Goal: Check status: Check status

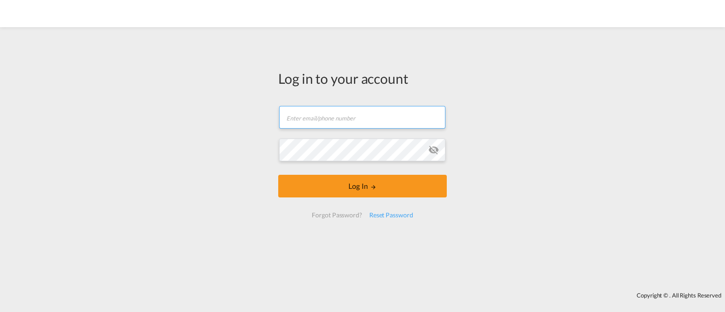
type input "[EMAIL_ADDRESS][DOMAIN_NAME]"
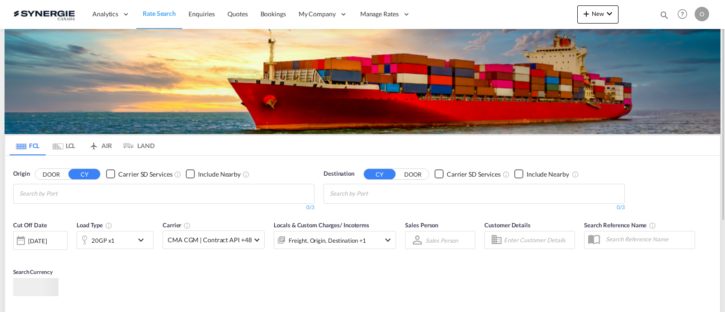
click at [661, 14] on div "Bookings Quotes Enquiries Help Resources Product Release O My Profile Logout" at bounding box center [683, 14] width 58 height 28
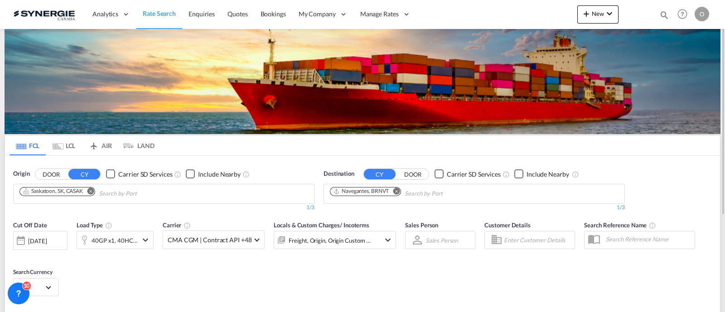
click at [662, 13] on md-icon "icon-magnify" at bounding box center [664, 15] width 10 height 10
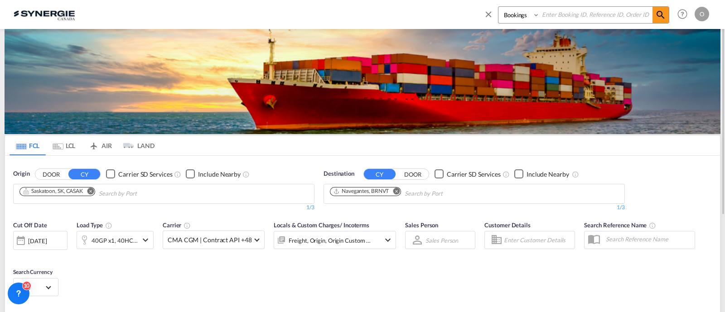
drag, startPoint x: 528, startPoint y: 15, endPoint x: 520, endPoint y: 44, distance: 30.0
click at [520, 44] on md-content "Bookings Quotes Enquiries Help Resources Product Release O My Profile Logout FC…" at bounding box center [362, 156] width 725 height 312
click at [562, 17] on input at bounding box center [595, 15] width 113 height 16
paste input "SYC000014585"
type input "SYC000014585"
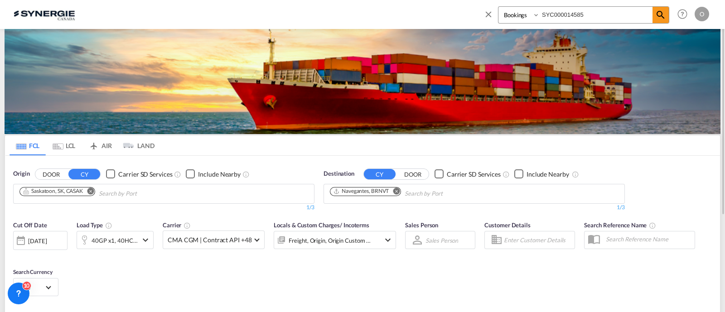
click at [515, 21] on select "Bookings Quotes Enquiries" at bounding box center [519, 15] width 43 height 16
select select "Quotes"
click at [498, 7] on select "Bookings Quotes Enquiries" at bounding box center [519, 15] width 43 height 16
click at [662, 15] on md-icon "icon-magnify" at bounding box center [660, 15] width 11 height 11
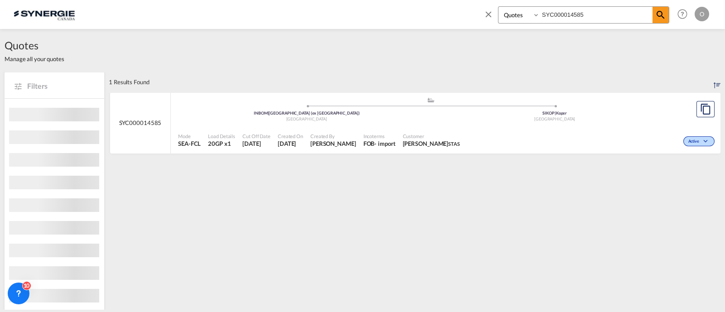
click at [399, 140] on div "Customer [PERSON_NAME] STAS" at bounding box center [431, 140] width 64 height 23
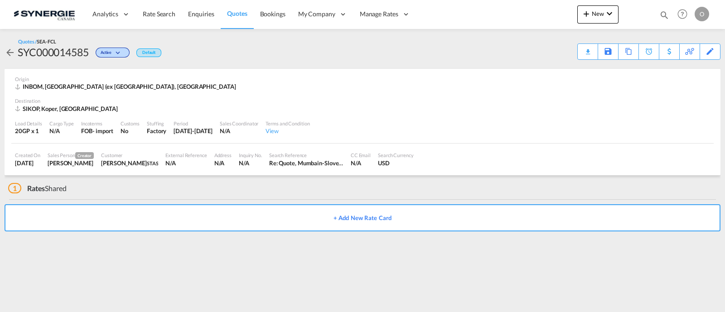
click at [343, 0] on html "Analytics Reports Dashboard Rate Search Enquiries Quotes" at bounding box center [362, 156] width 725 height 312
click at [724, 312] on html "Analytics Reports Dashboard Rate Search Enquiries Quotes" at bounding box center [362, 156] width 725 height 312
